Goal: Transaction & Acquisition: Purchase product/service

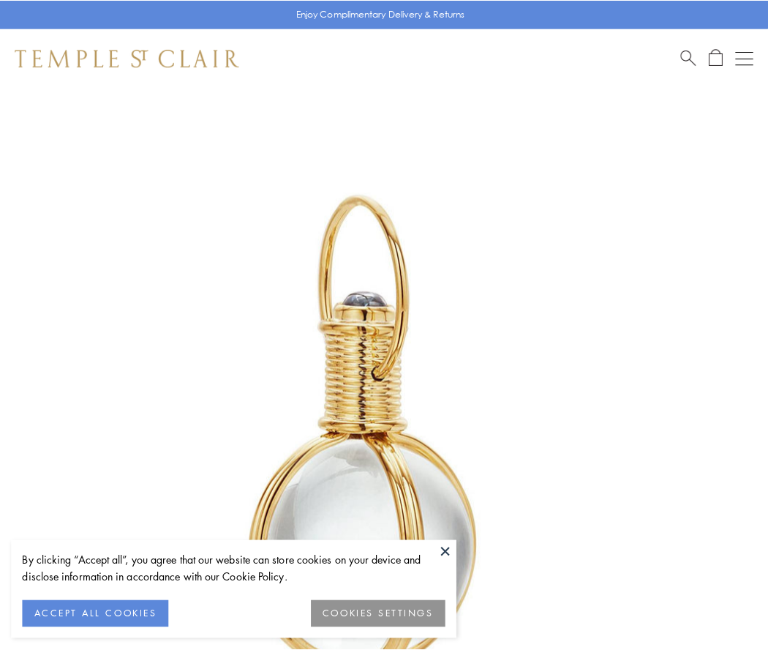
scroll to position [382, 0]
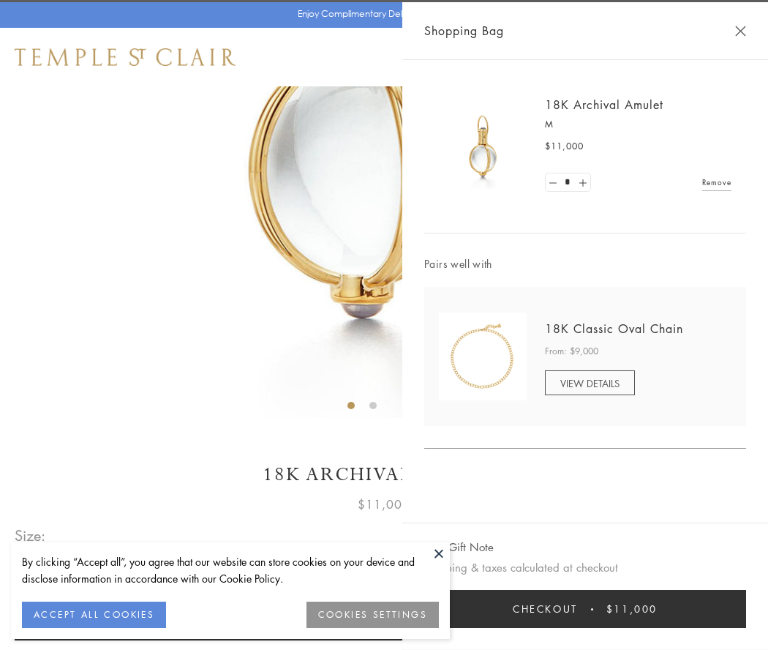
click at [586, 609] on button "Checkout $11,000" at bounding box center [585, 609] width 322 height 38
